Goal: Find specific fact: Find specific fact

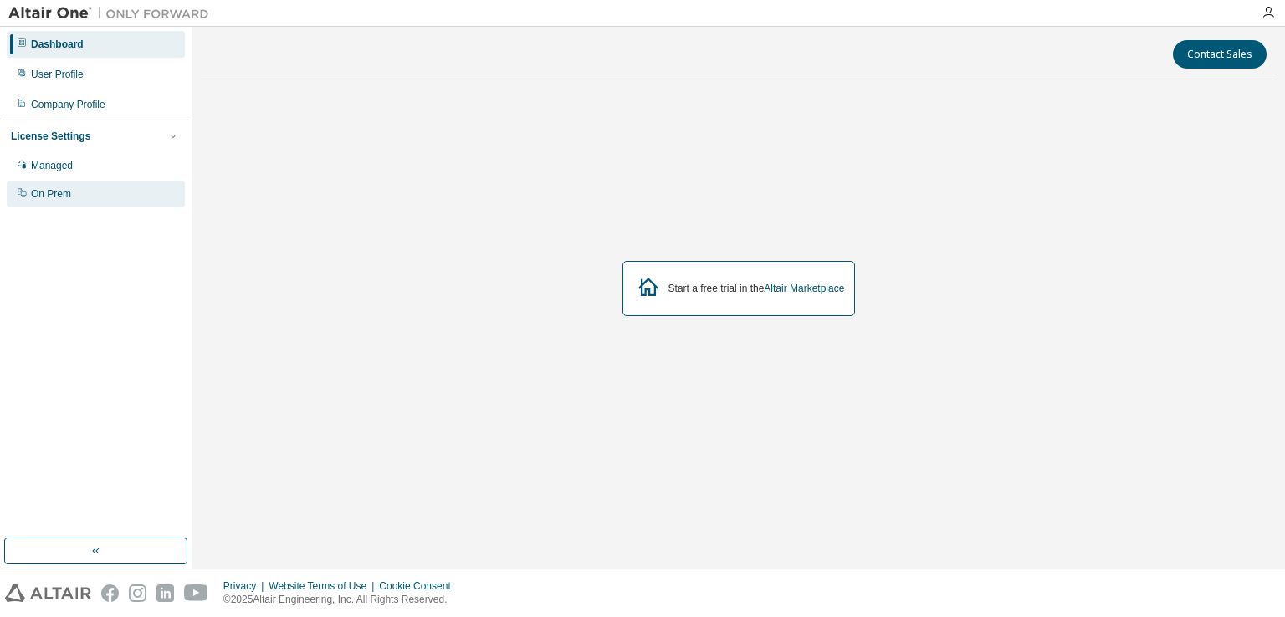
click at [47, 196] on div "On Prem" at bounding box center [51, 193] width 40 height 13
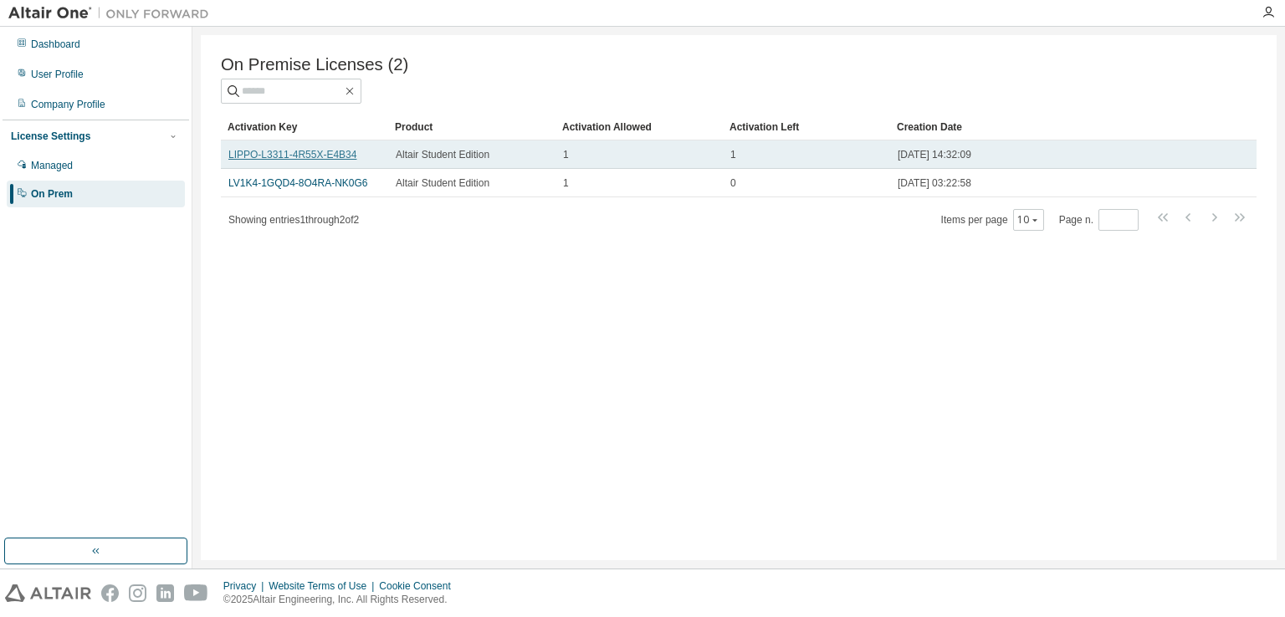
click at [277, 156] on link "LIPPO-L3311-4R55X-E4B34" at bounding box center [292, 155] width 128 height 12
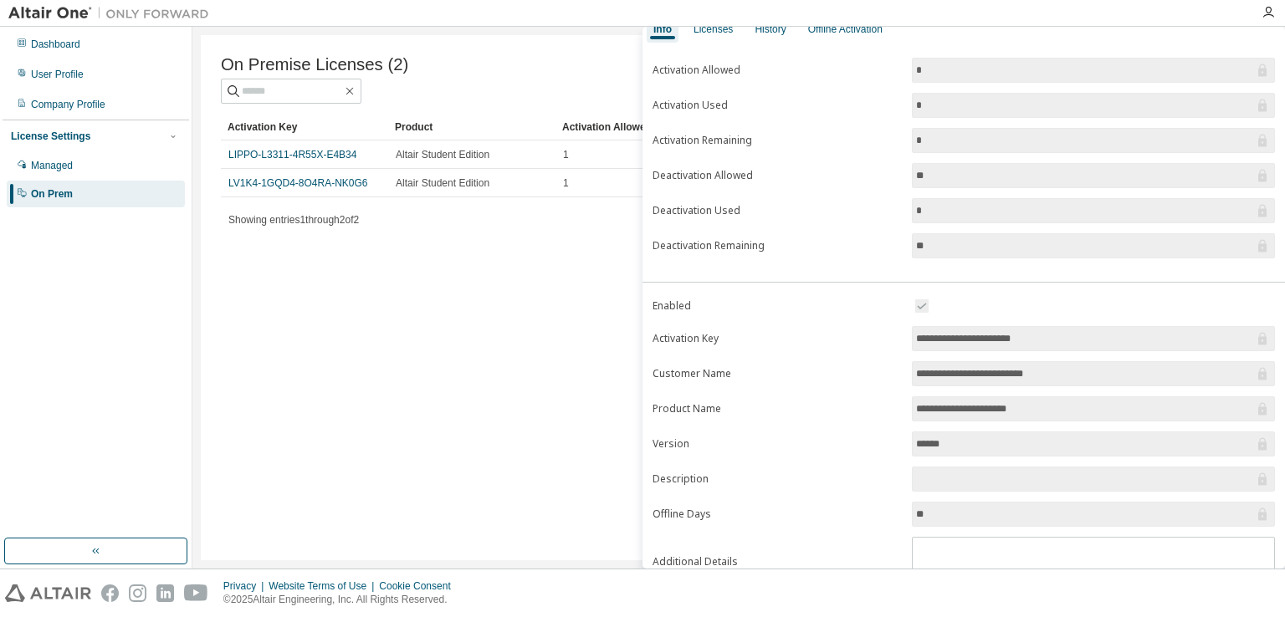
scroll to position [149, 0]
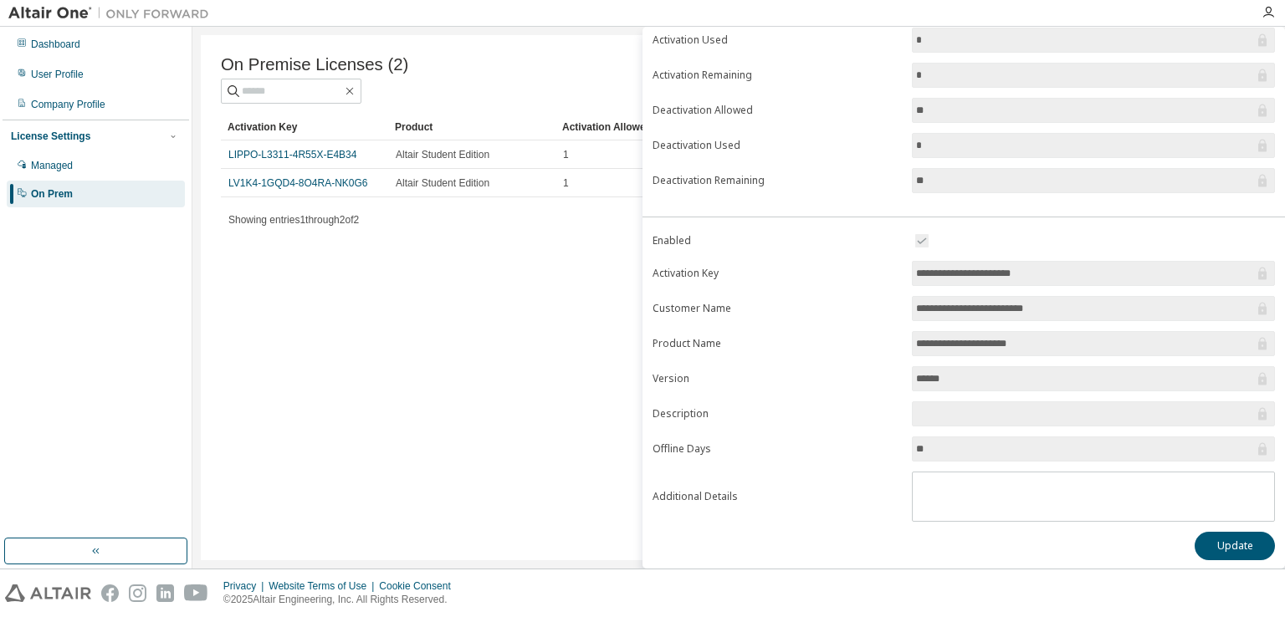
click at [973, 274] on input "**********" at bounding box center [1085, 273] width 338 height 17
